Goal: Task Accomplishment & Management: Manage account settings

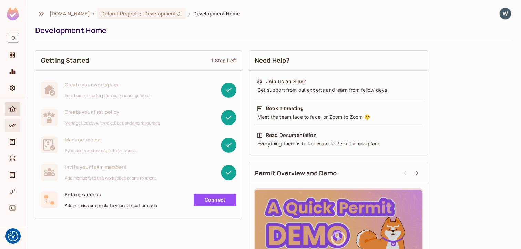
click at [16, 130] on span "Policy" at bounding box center [12, 126] width 8 height 8
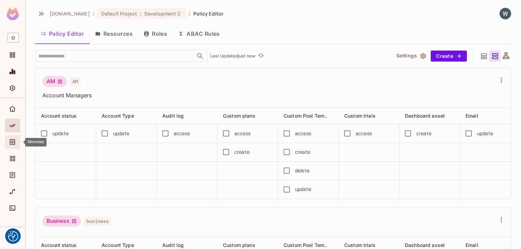
click at [14, 147] on div "Directory" at bounding box center [13, 142] width 16 height 14
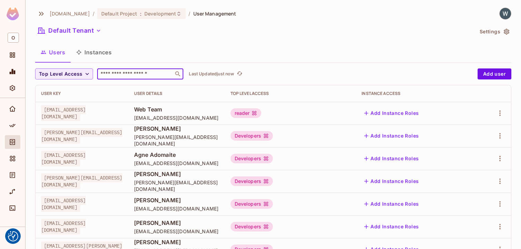
click at [119, 76] on input "text" at bounding box center [135, 74] width 72 height 7
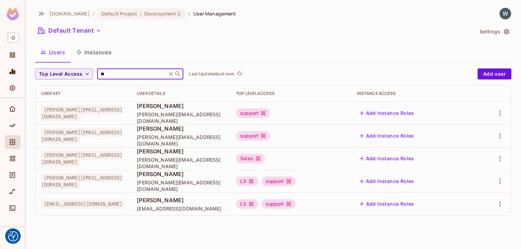
type input "**"
click at [309, 164] on td "Sales" at bounding box center [291, 158] width 121 height 23
click at [261, 161] on icon at bounding box center [258, 159] width 6 height 6
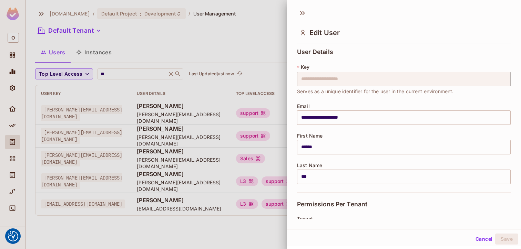
click at [296, 157] on div "**********" at bounding box center [404, 133] width 234 height 174
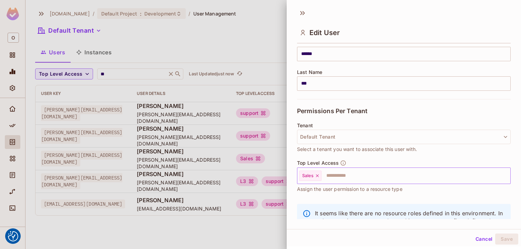
scroll to position [99, 0]
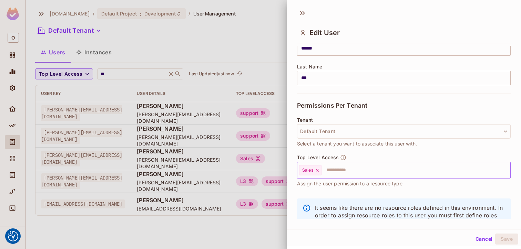
click at [319, 172] on icon at bounding box center [317, 170] width 5 height 5
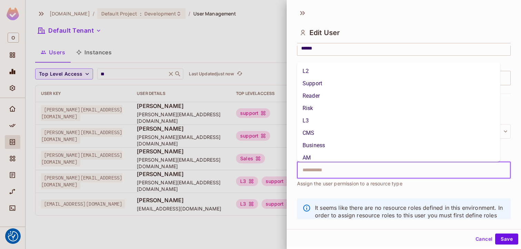
click at [319, 172] on input "text" at bounding box center [397, 171] width 199 height 14
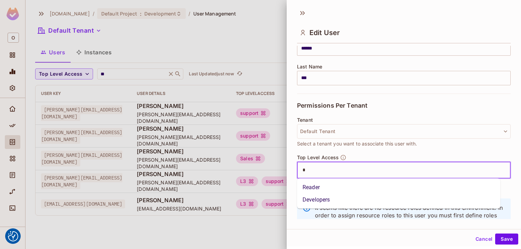
type input "**"
click at [313, 197] on li "Developers" at bounding box center [398, 200] width 203 height 12
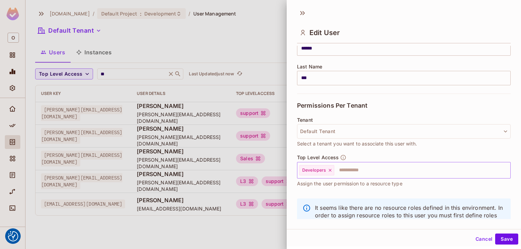
click at [423, 153] on div "Tenant Default Tenant Select a tenant you want to associate this user with." at bounding box center [404, 136] width 214 height 37
click at [500, 242] on button "Save" at bounding box center [506, 239] width 23 height 11
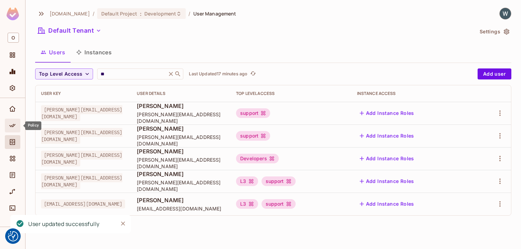
click at [14, 127] on icon "Policy" at bounding box center [12, 125] width 7 height 7
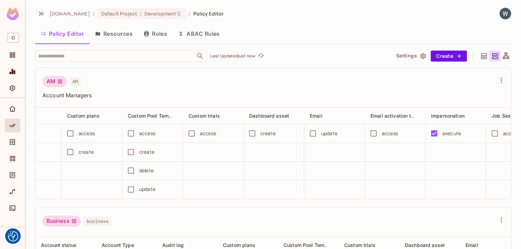
scroll to position [0, 167]
